Goal: Information Seeking & Learning: Learn about a topic

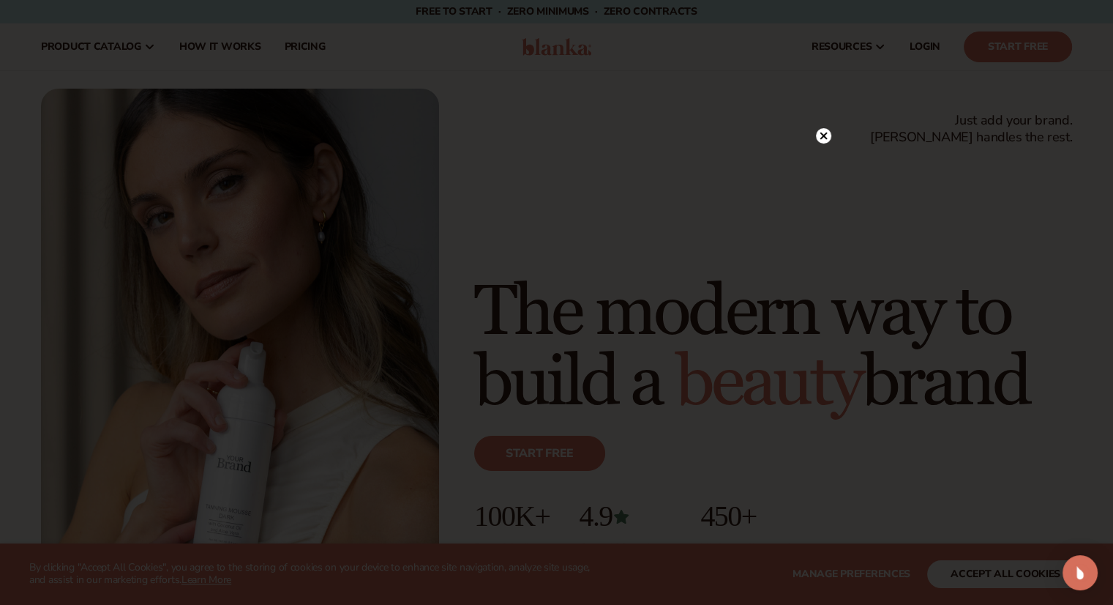
click at [823, 130] on circle at bounding box center [823, 135] width 15 height 15
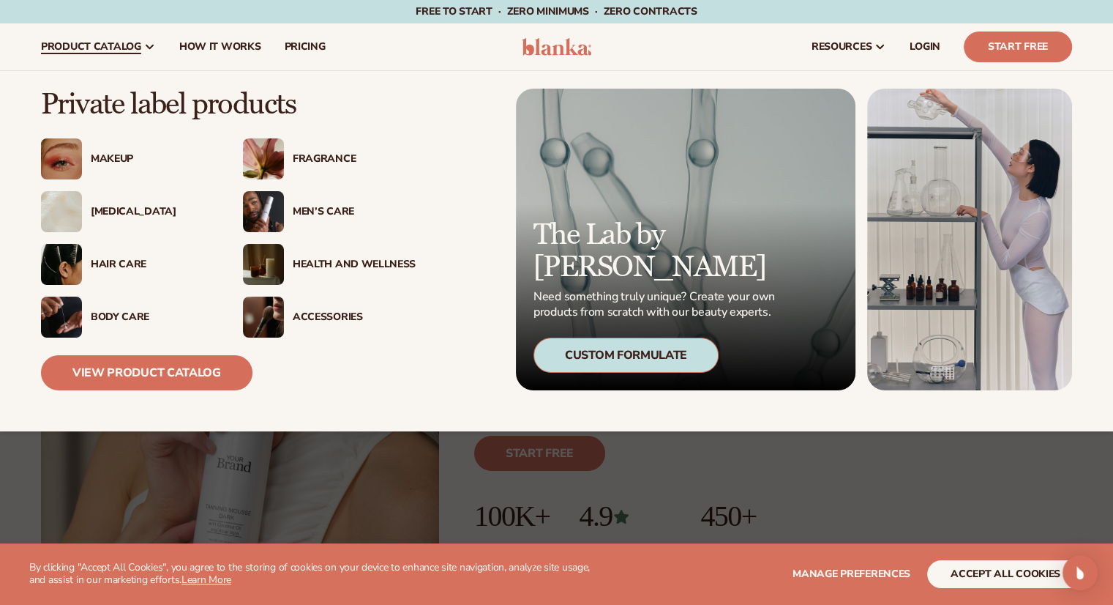
click at [70, 259] on img at bounding box center [61, 264] width 41 height 41
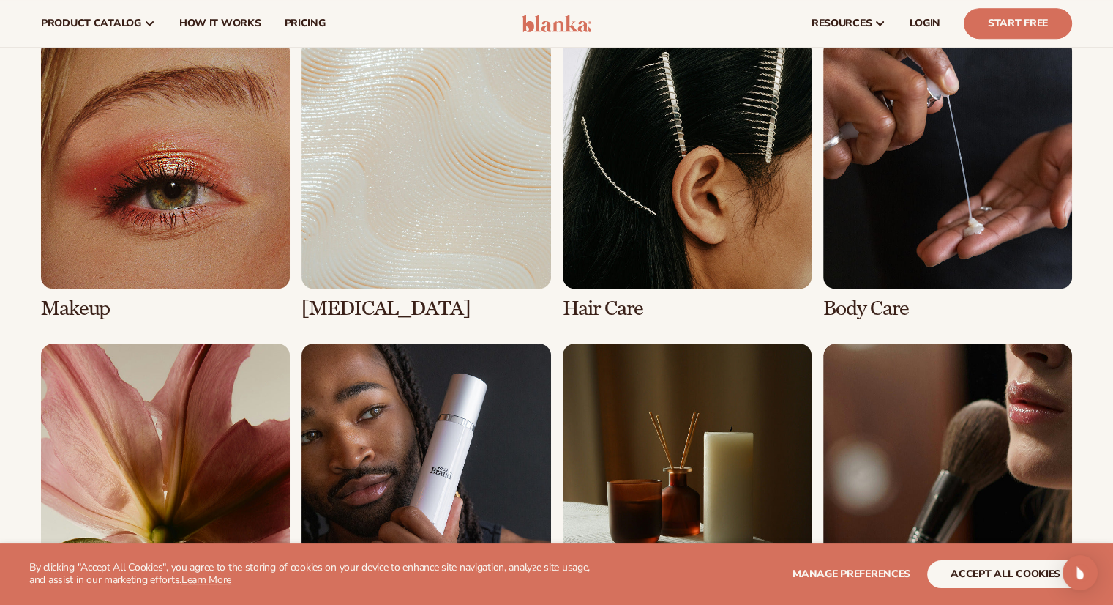
scroll to position [1057, 0]
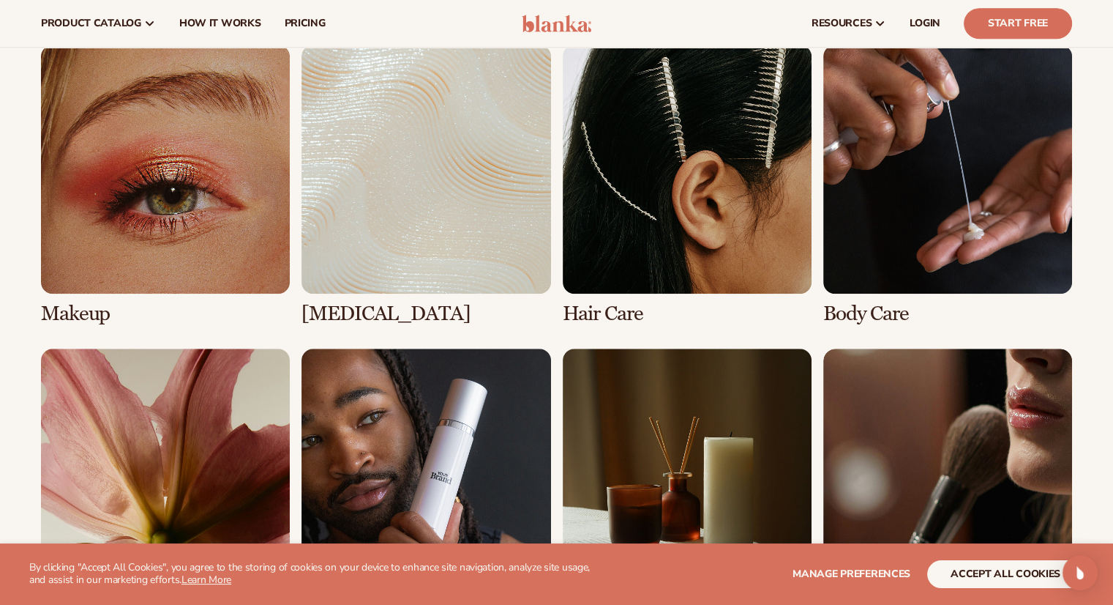
click at [626, 186] on link "3 / 8" at bounding box center [687, 185] width 249 height 280
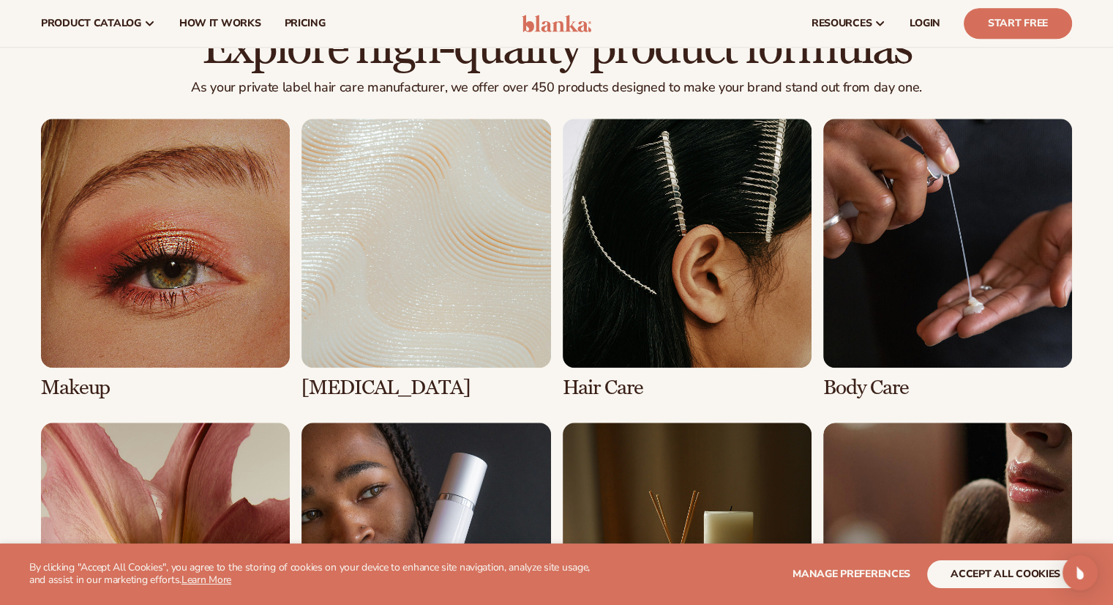
scroll to position [1006, 0]
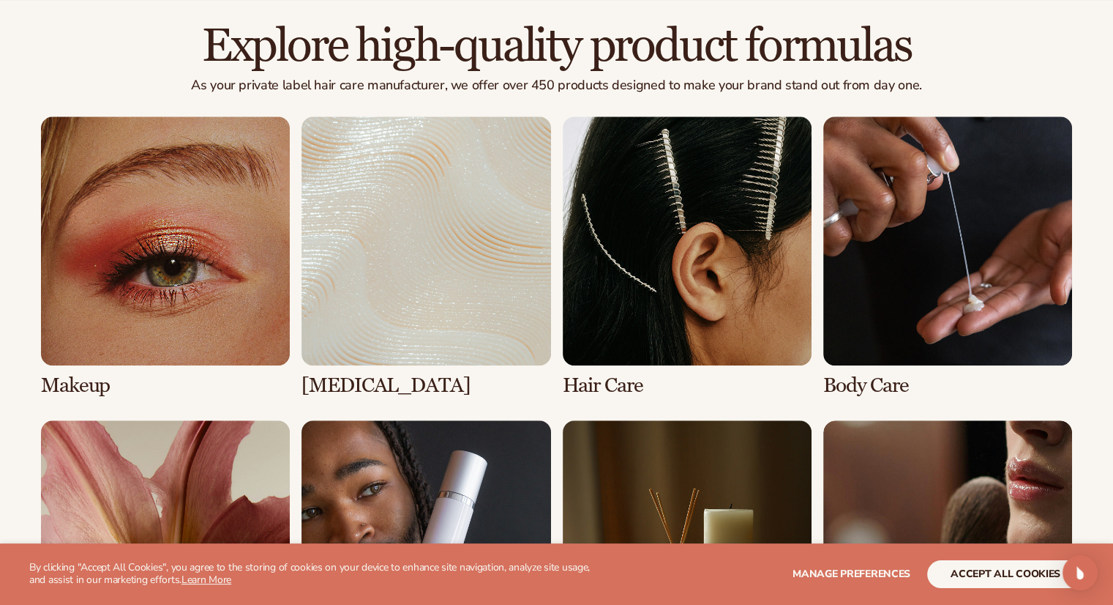
click at [621, 328] on link "3 / 8" at bounding box center [687, 256] width 249 height 280
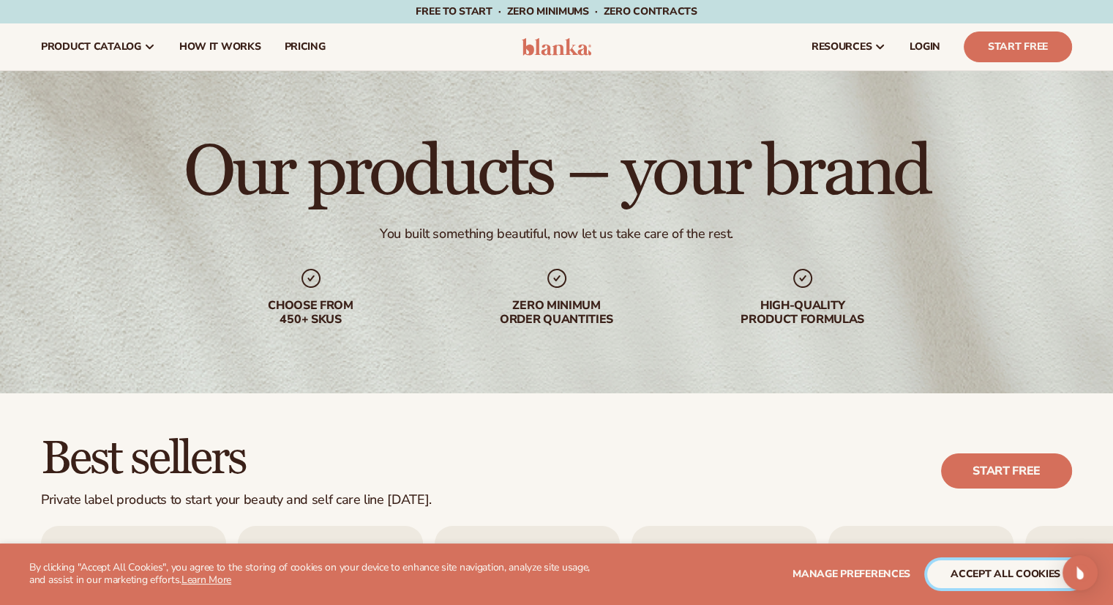
click at [992, 573] on button "accept all cookies" at bounding box center [1005, 574] width 157 height 28
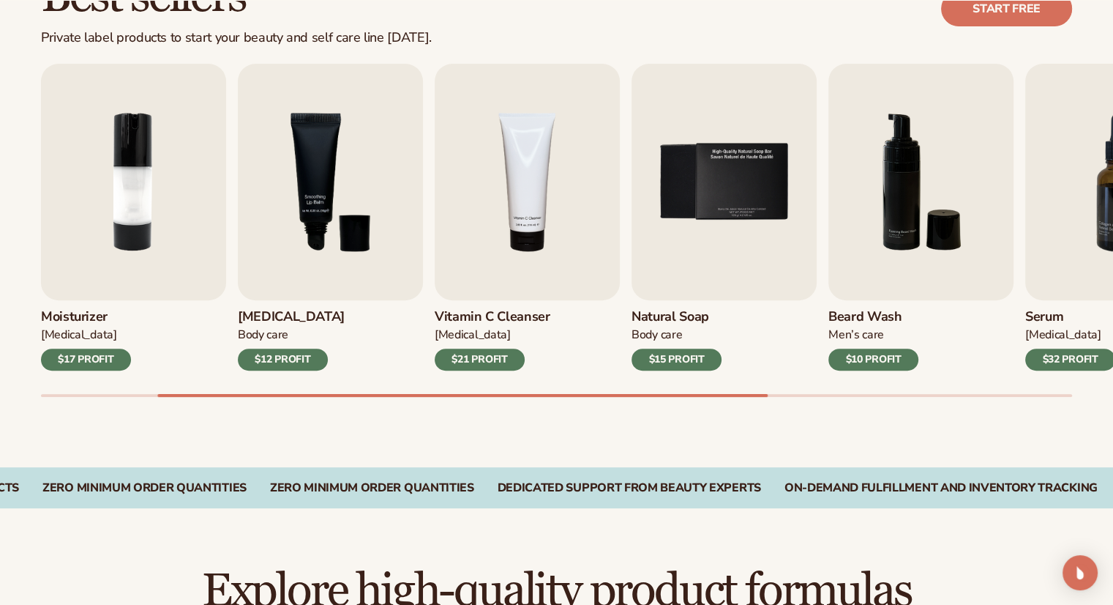
scroll to position [463, 0]
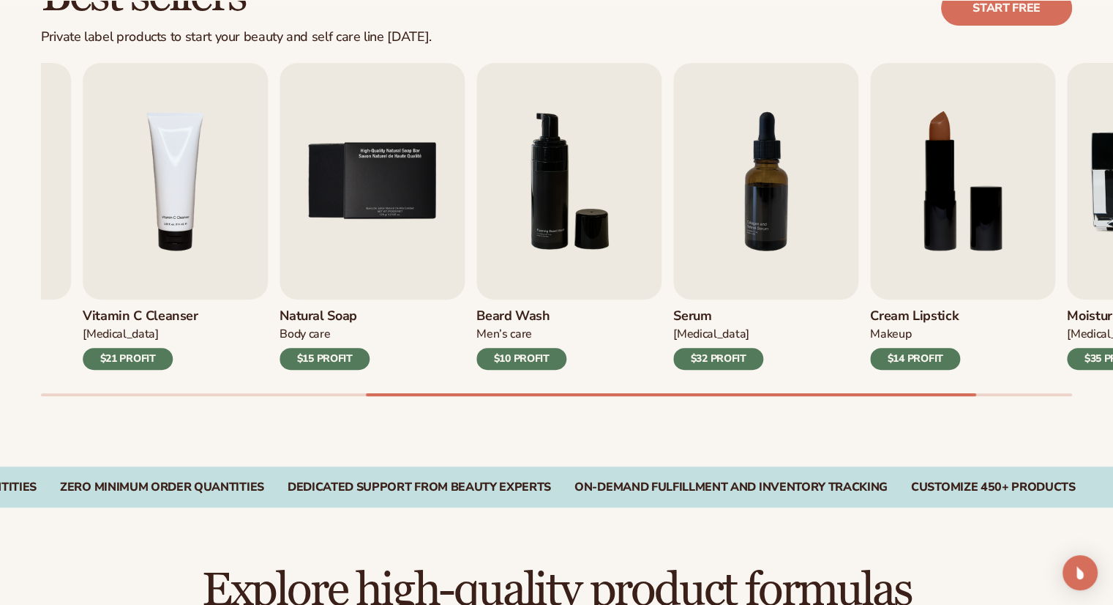
click at [673, 296] on img "7 / 9" at bounding box center [765, 181] width 185 height 236
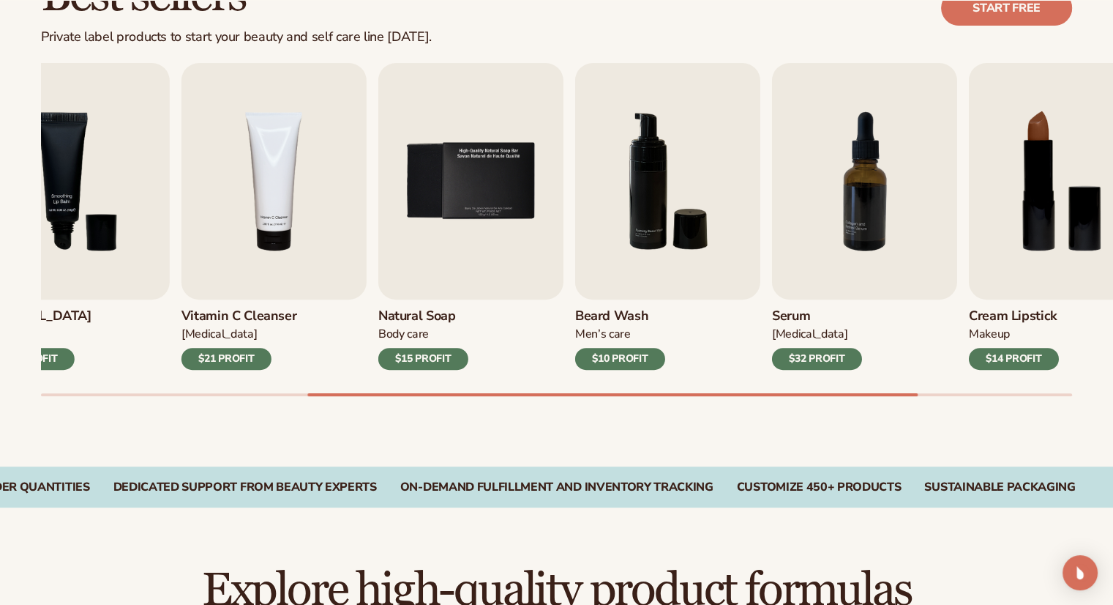
click at [760, 186] on img "6 / 9" at bounding box center [667, 181] width 185 height 236
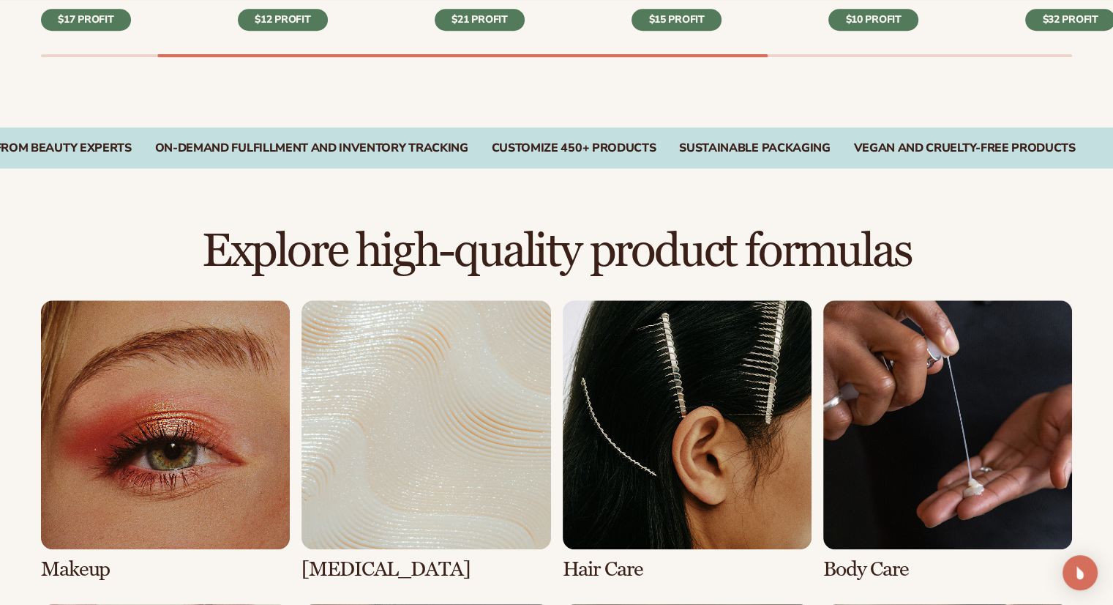
scroll to position [815, 0]
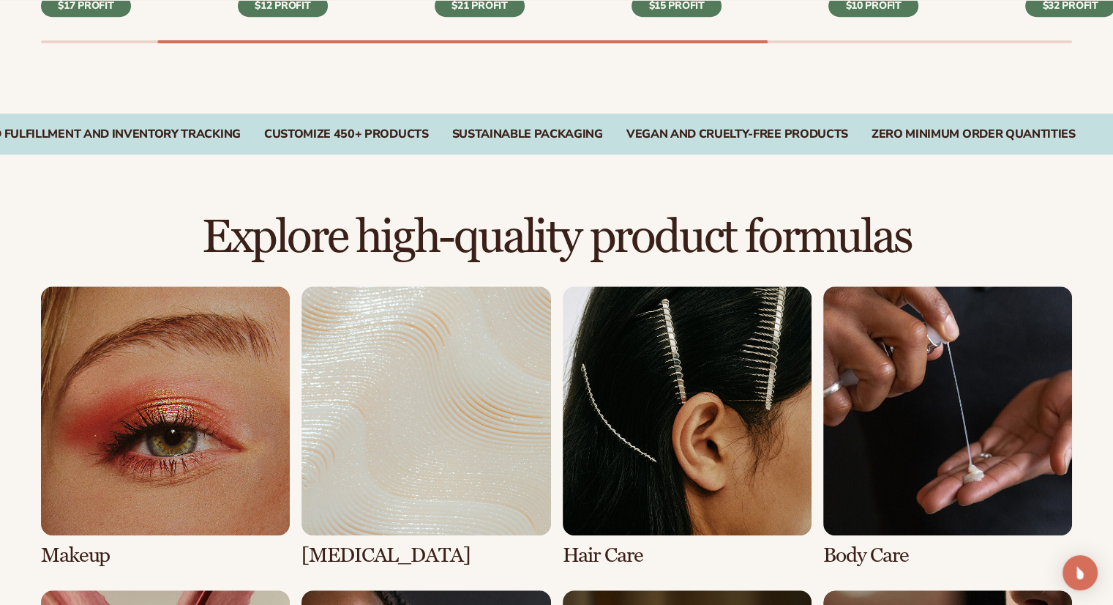
click at [618, 552] on link "3 / 8" at bounding box center [687, 426] width 249 height 280
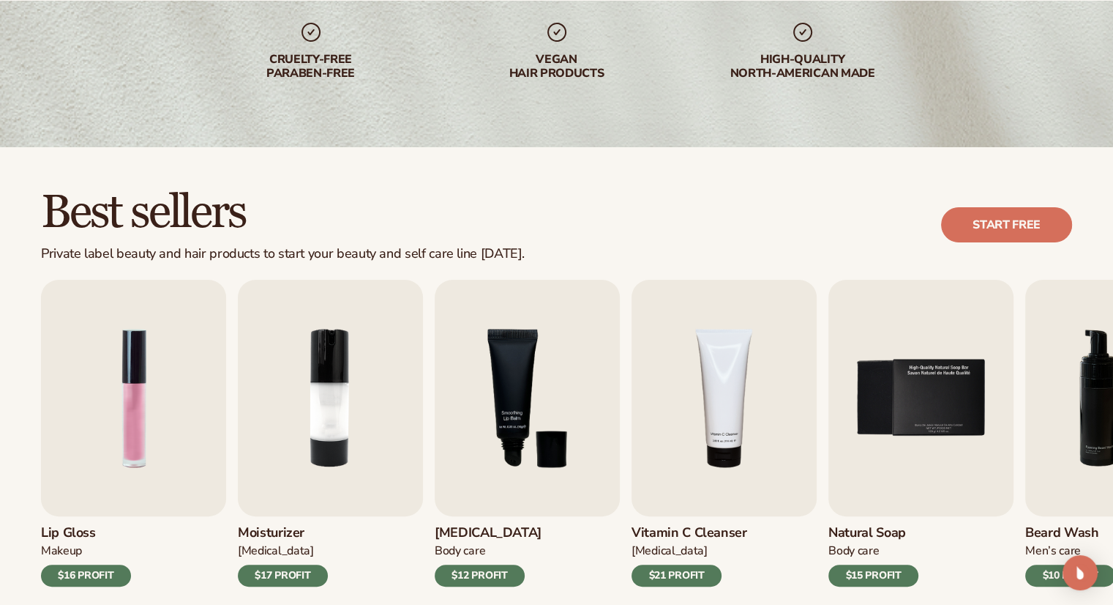
scroll to position [247, 0]
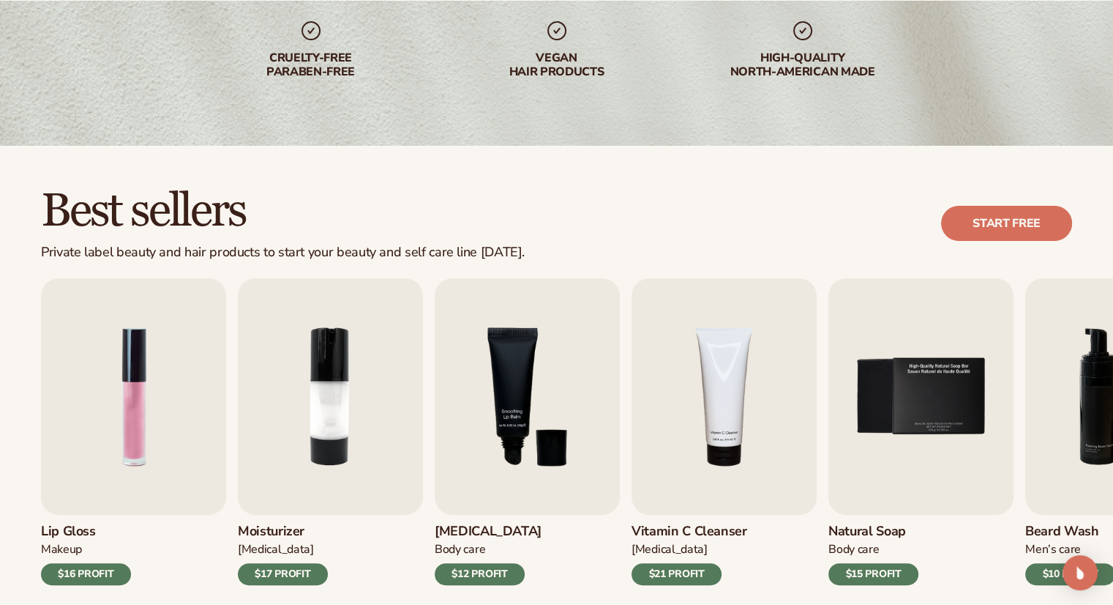
click at [980, 225] on link "Start free" at bounding box center [1006, 223] width 131 height 35
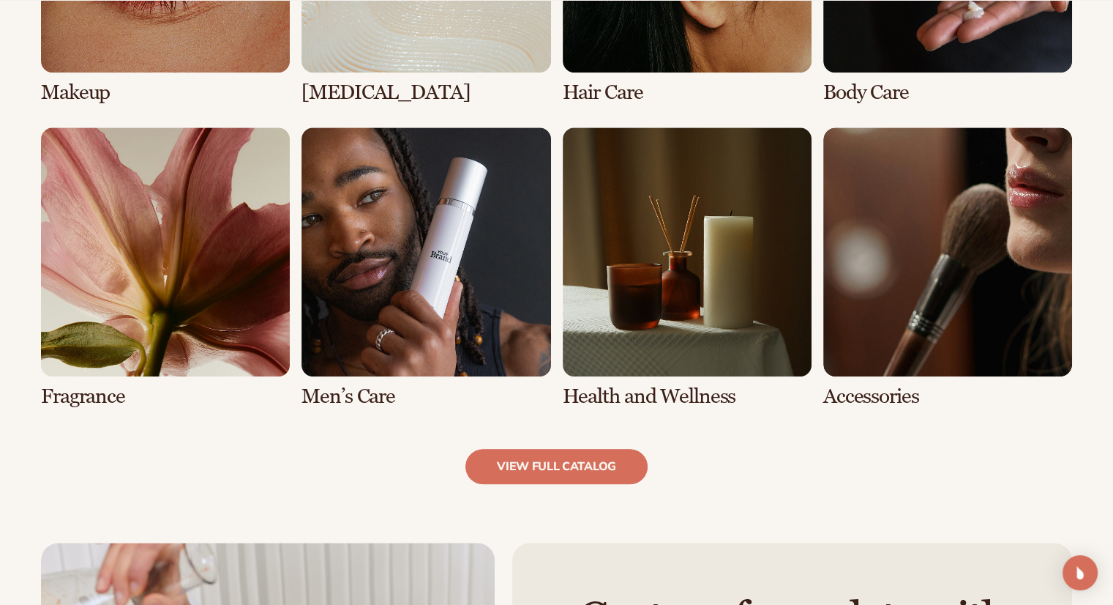
scroll to position [1325, 0]
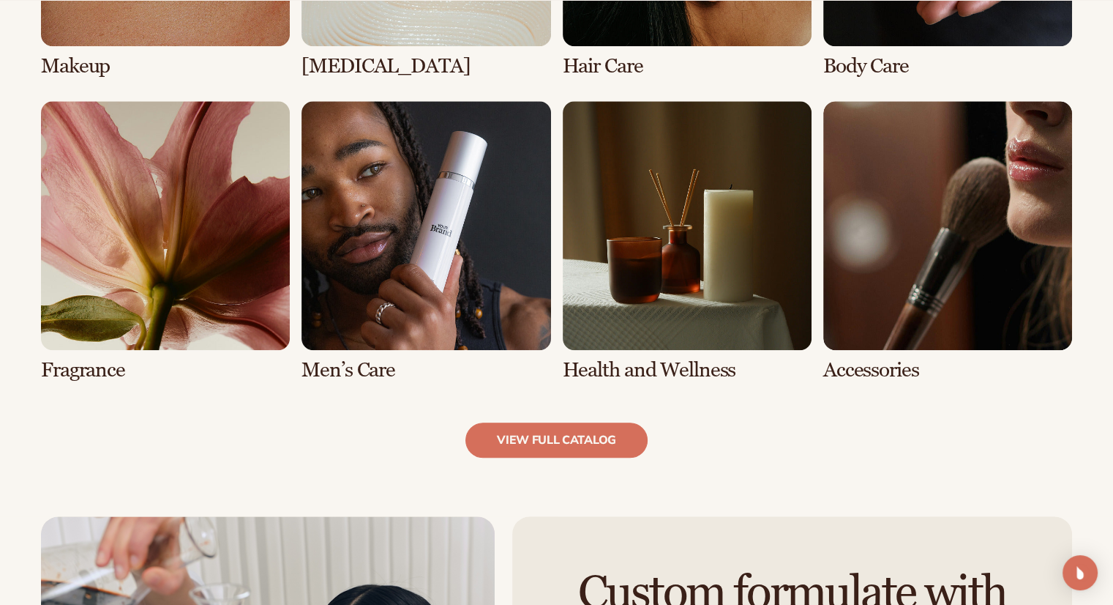
click at [565, 433] on link "view full catalog" at bounding box center [556, 439] width 182 height 35
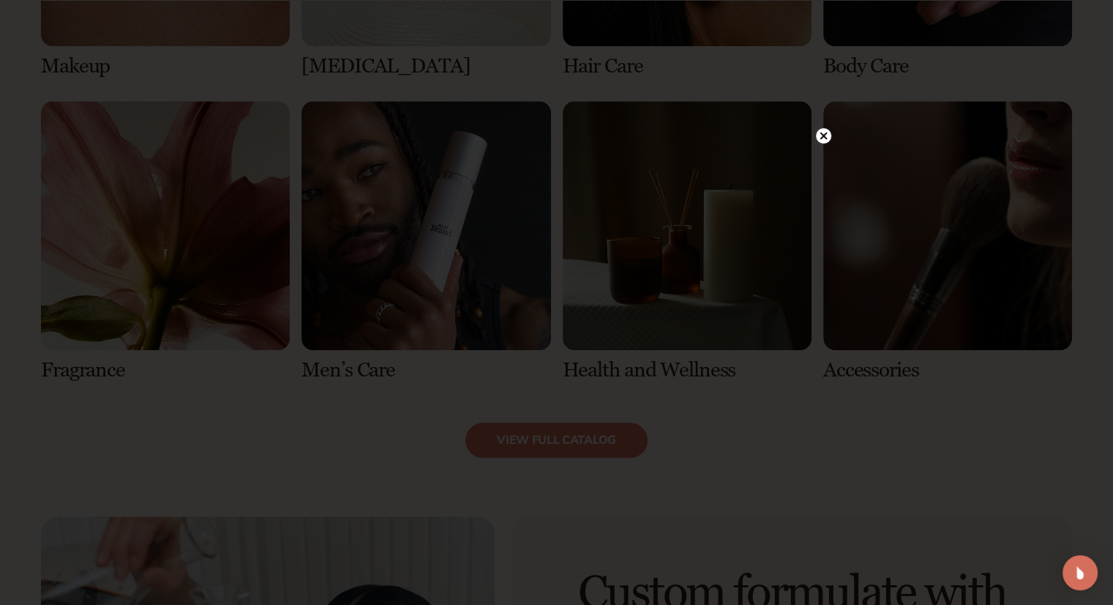
click at [822, 141] on circle at bounding box center [823, 135] width 15 height 15
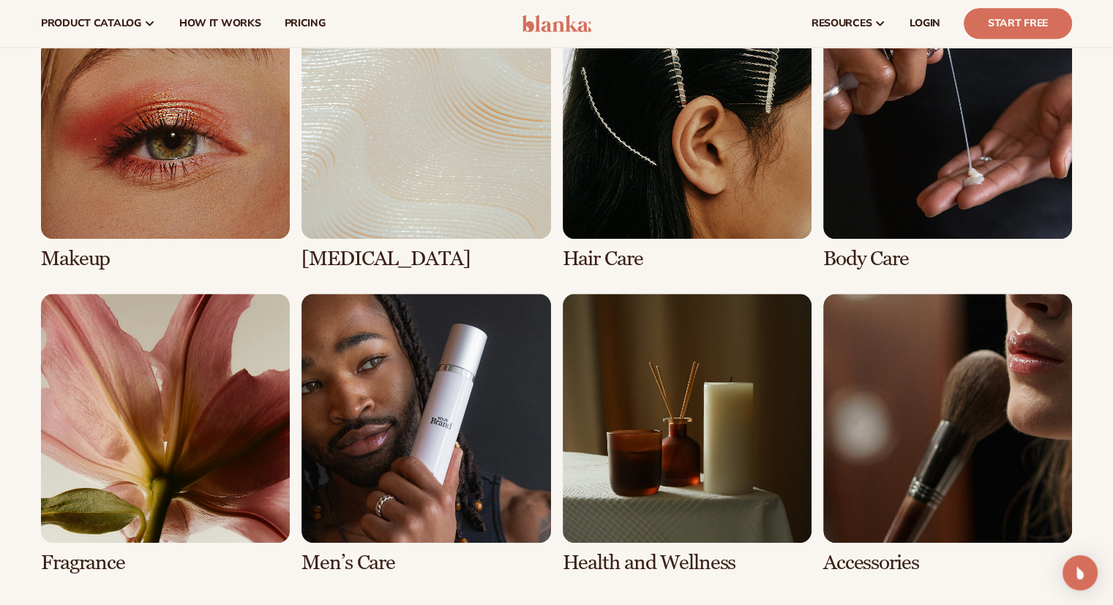
scroll to position [1131, 0]
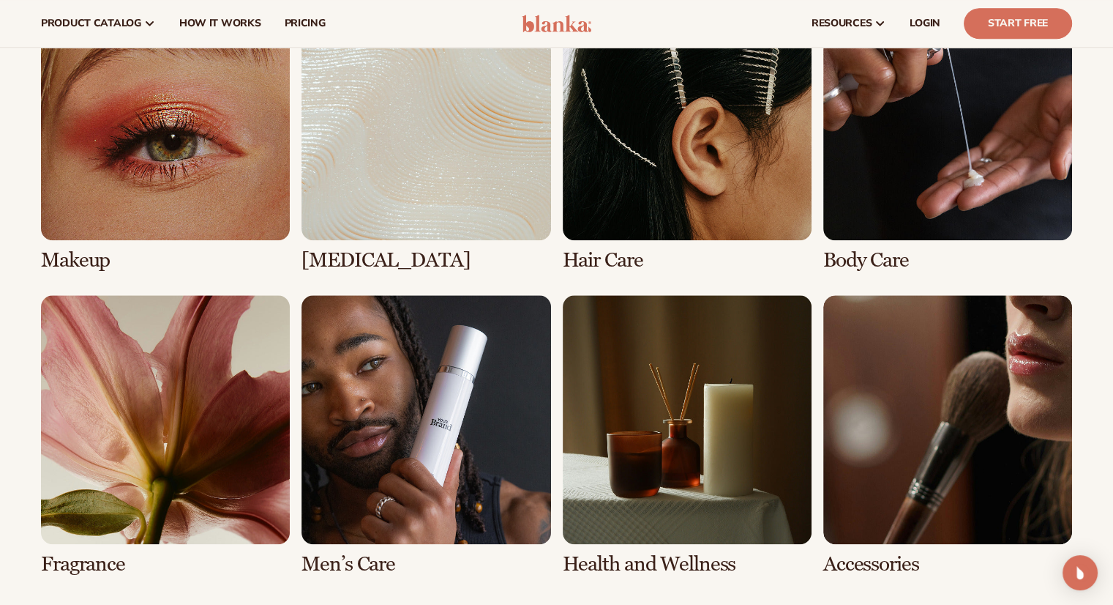
click at [612, 261] on link "3 / 8" at bounding box center [687, 131] width 249 height 280
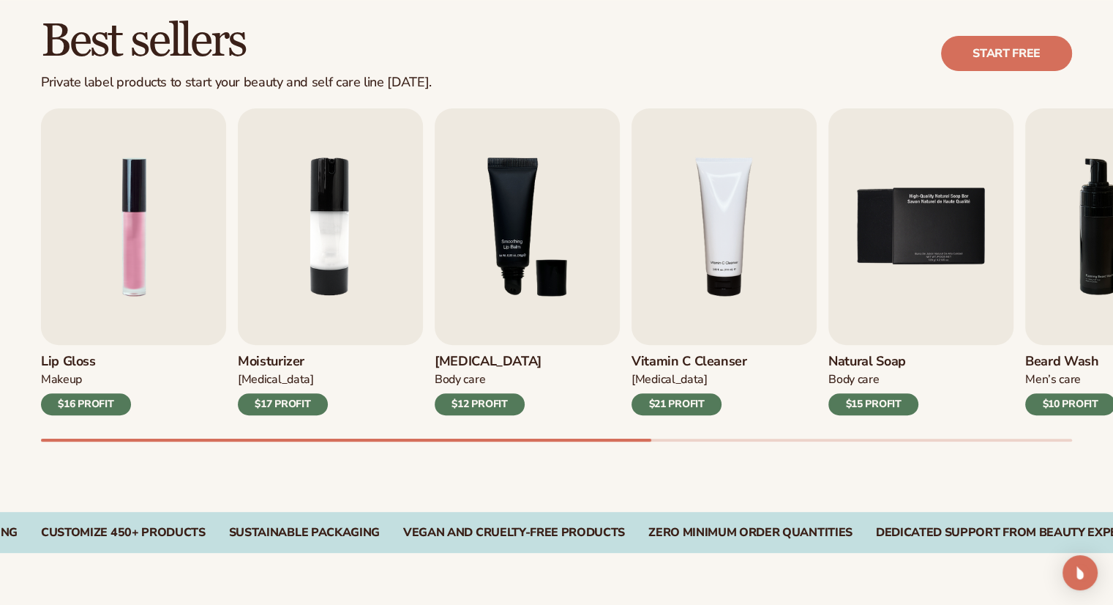
scroll to position [424, 0]
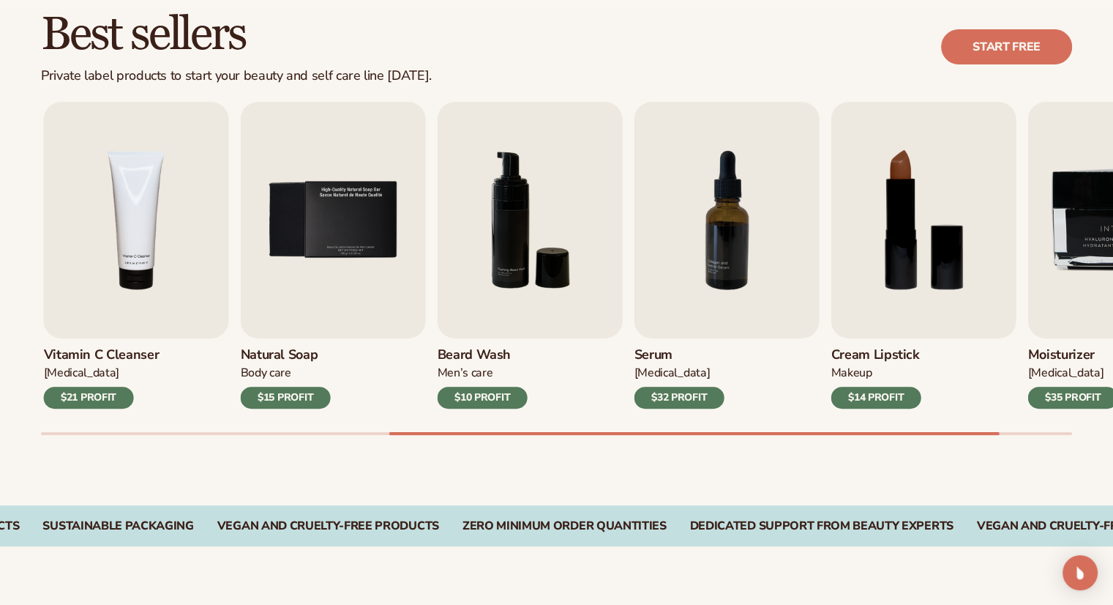
click at [603, 318] on img "6 / 9" at bounding box center [530, 220] width 185 height 236
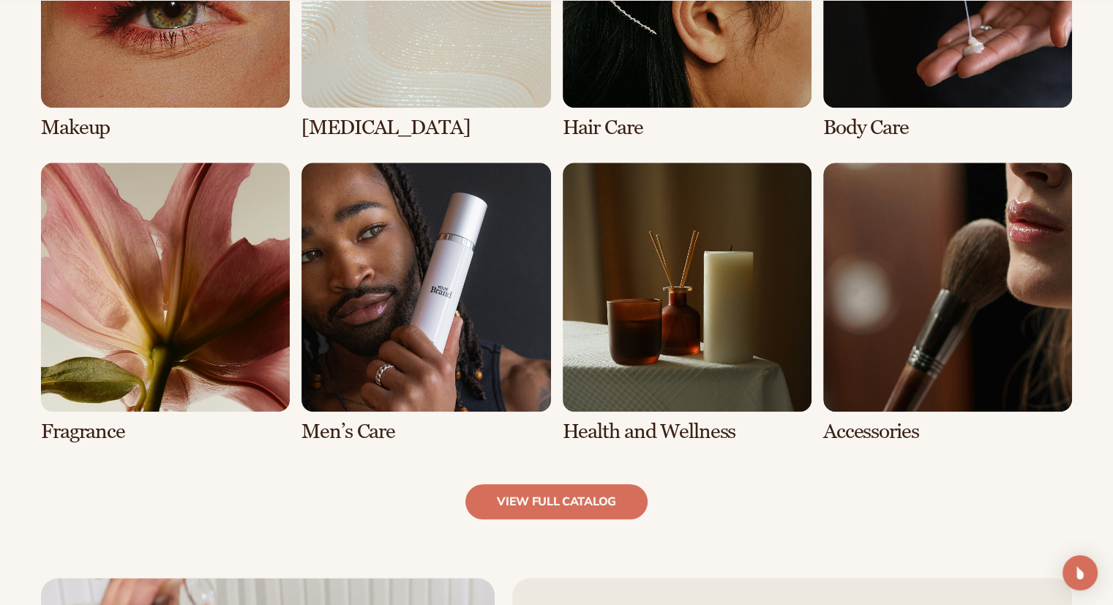
scroll to position [1246, 0]
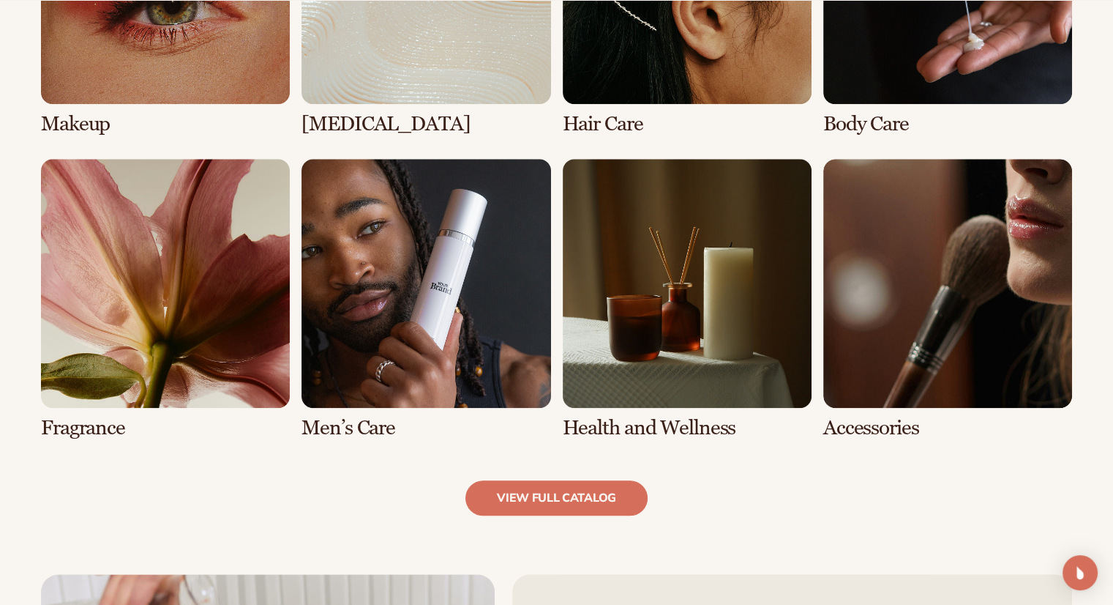
click at [559, 501] on link "view full catalog" at bounding box center [556, 497] width 182 height 35
